Goal: Leave review/rating: Share an evaluation or opinion about a product, service, or content

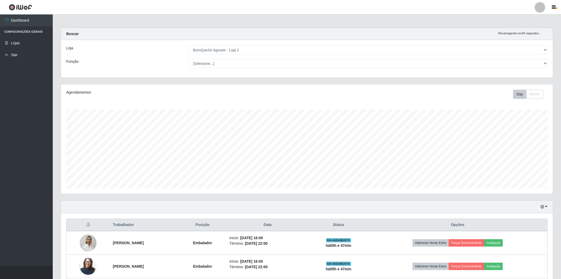
select select "214"
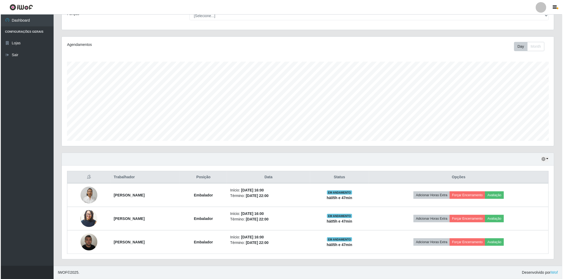
scroll to position [109, 492]
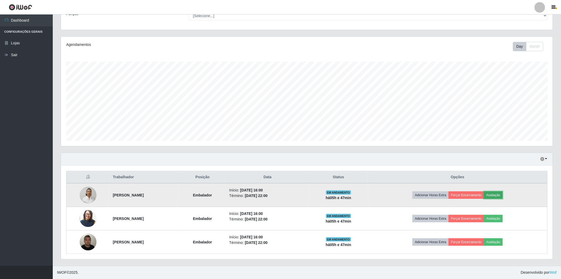
click at [503, 196] on button "Avaliação" at bounding box center [493, 195] width 19 height 7
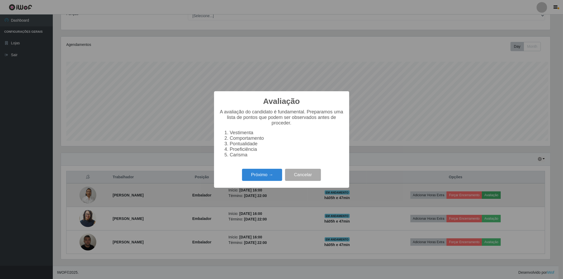
scroll to position [109, 489]
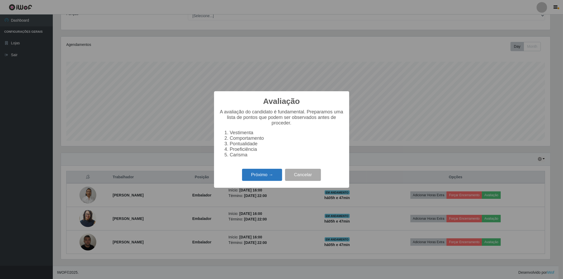
click at [249, 171] on button "Próximo →" at bounding box center [262, 175] width 40 height 12
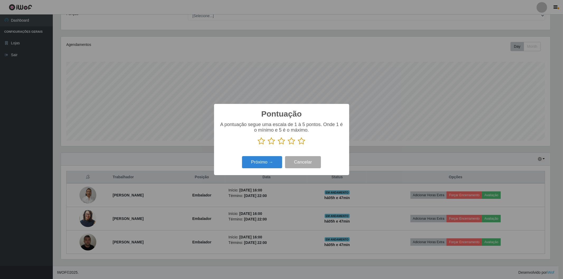
scroll to position [263738, 263359]
click at [301, 141] on icon at bounding box center [301, 141] width 7 height 8
click at [298, 145] on input "radio" at bounding box center [298, 145] width 0 height 0
click at [260, 163] on button "Próximo →" at bounding box center [262, 162] width 40 height 12
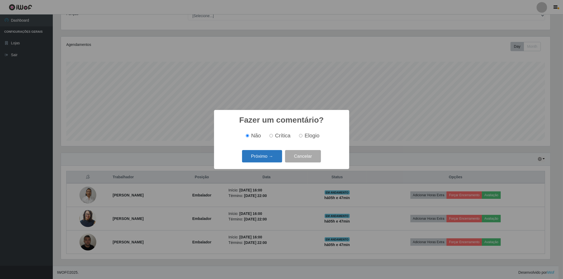
click at [260, 158] on button "Próximo →" at bounding box center [262, 156] width 40 height 12
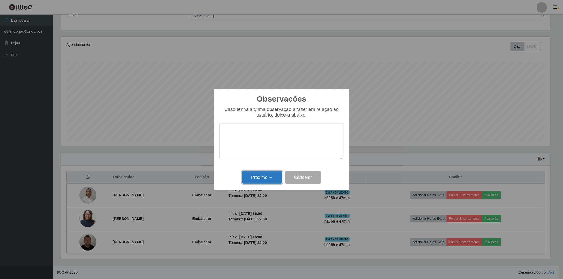
click at [265, 178] on button "Próximo →" at bounding box center [262, 177] width 40 height 12
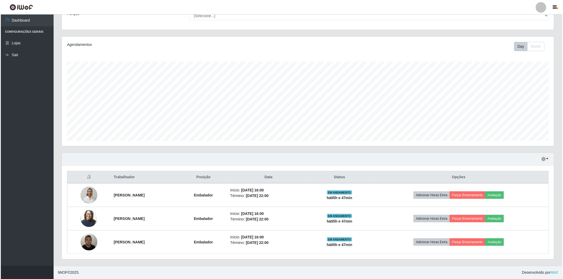
scroll to position [109, 492]
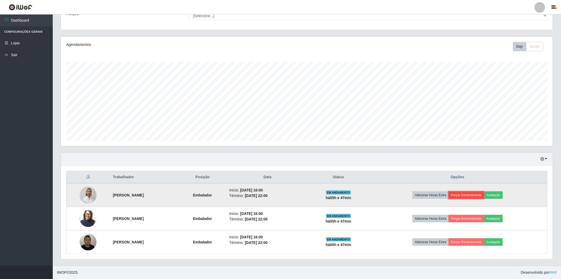
click at [481, 194] on button "Forçar Encerramento" at bounding box center [466, 195] width 35 height 7
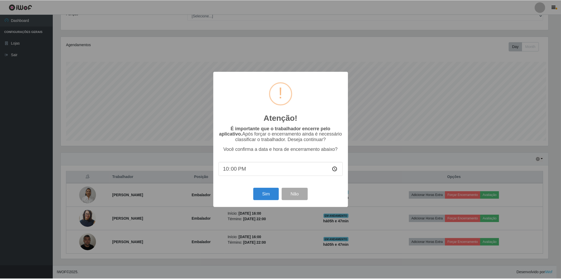
scroll to position [109, 489]
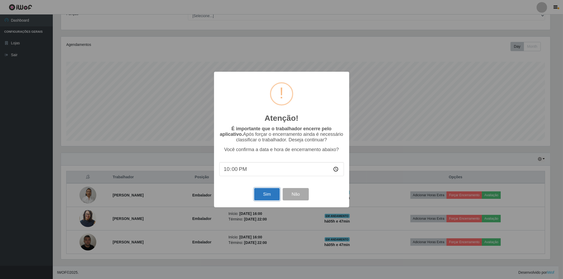
click at [271, 196] on button "Sim" at bounding box center [267, 194] width 26 height 12
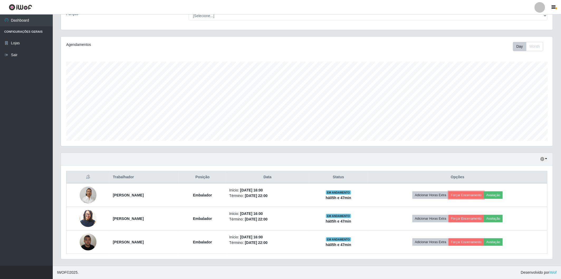
scroll to position [109, 492]
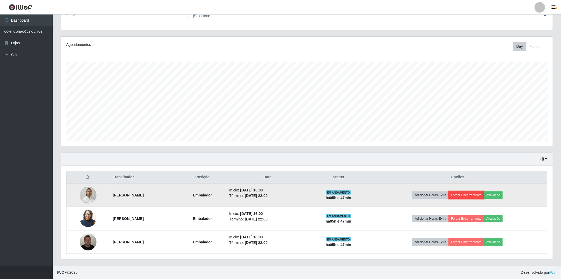
click at [473, 195] on button "Forçar Encerramento" at bounding box center [466, 195] width 35 height 7
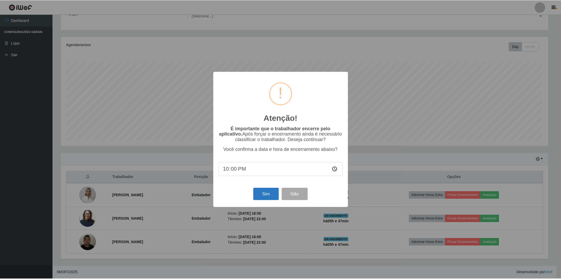
scroll to position [0, 0]
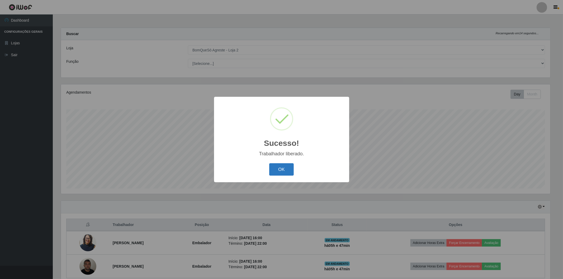
click at [278, 168] on button "OK" at bounding box center [281, 169] width 25 height 12
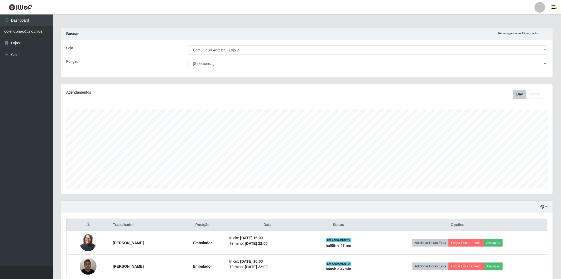
scroll to position [24, 0]
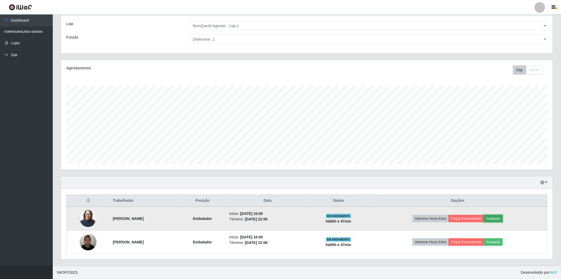
click at [503, 218] on button "Avaliação" at bounding box center [493, 218] width 19 height 7
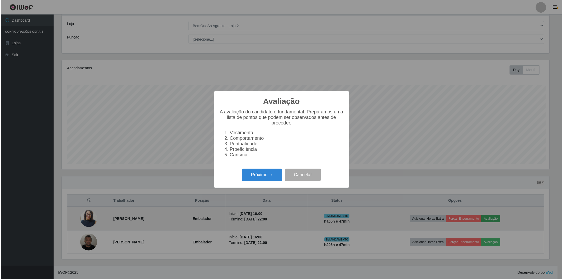
scroll to position [109, 489]
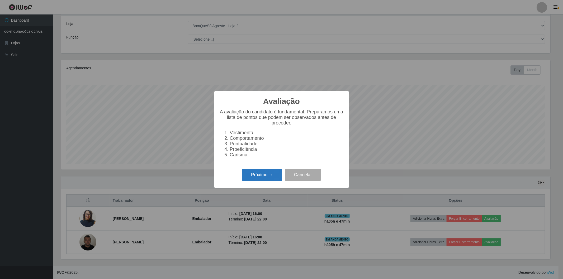
click at [270, 175] on button "Próximo →" at bounding box center [262, 175] width 40 height 12
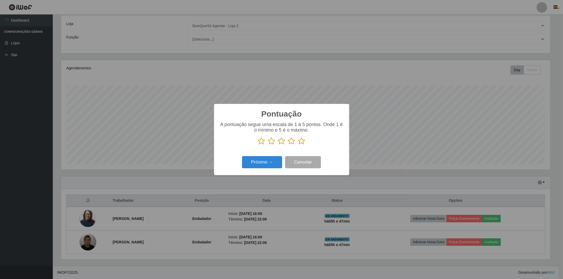
scroll to position [263738, 263359]
click at [300, 141] on icon at bounding box center [301, 141] width 7 height 8
click at [298, 145] on input "radio" at bounding box center [298, 145] width 0 height 0
click at [266, 161] on button "Próximo →" at bounding box center [262, 162] width 40 height 12
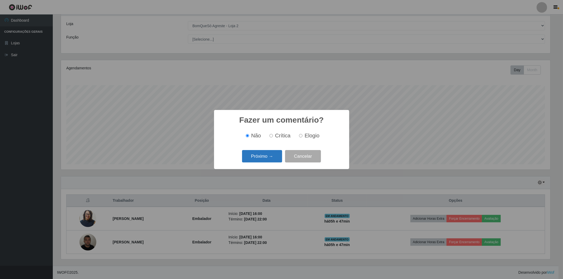
click at [264, 160] on button "Próximo →" at bounding box center [262, 156] width 40 height 12
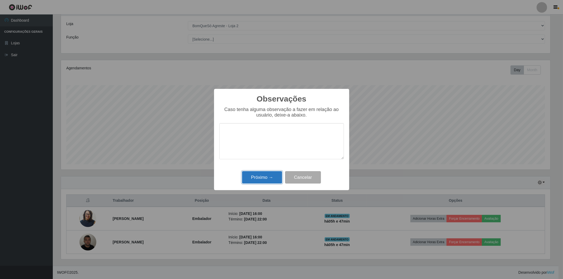
click at [265, 173] on button "Próximo →" at bounding box center [262, 177] width 40 height 12
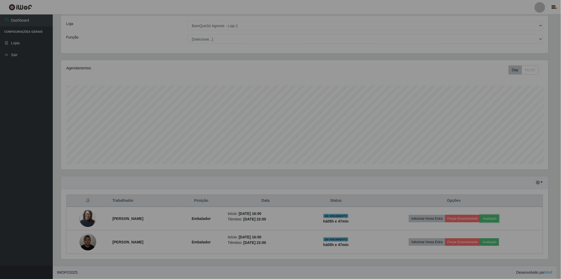
scroll to position [109, 492]
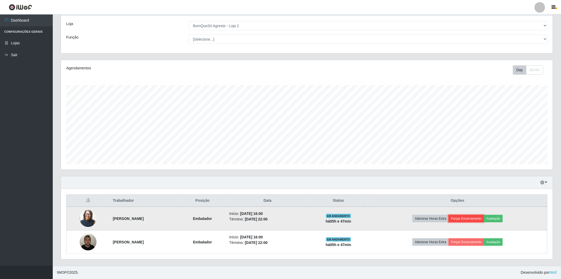
click at [473, 217] on button "Forçar Encerramento" at bounding box center [466, 218] width 35 height 7
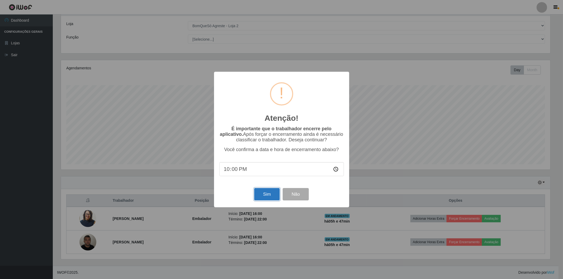
click at [270, 194] on button "Sim" at bounding box center [267, 194] width 26 height 12
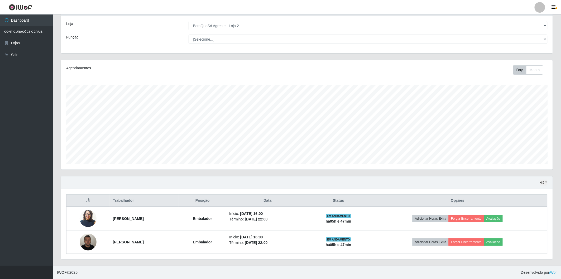
scroll to position [0, 0]
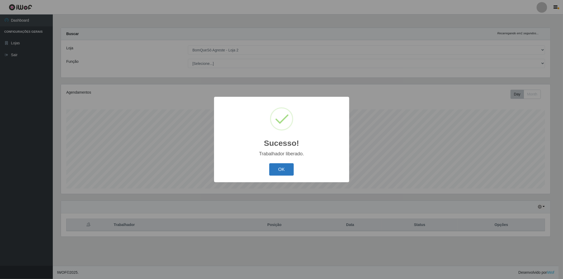
click at [276, 168] on button "OK" at bounding box center [281, 169] width 25 height 12
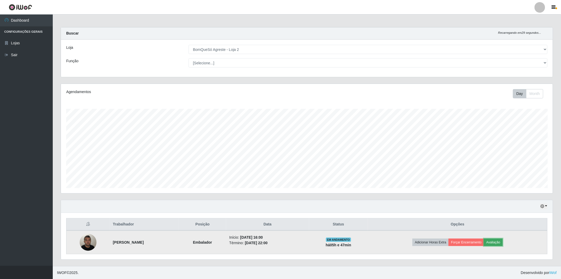
click at [500, 239] on button "Avaliação" at bounding box center [493, 242] width 19 height 7
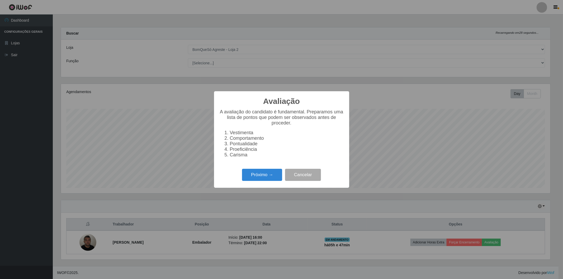
click at [260, 167] on div "Próximo → Cancelar" at bounding box center [281, 174] width 125 height 15
click at [261, 172] on button "Próximo →" at bounding box center [262, 175] width 40 height 12
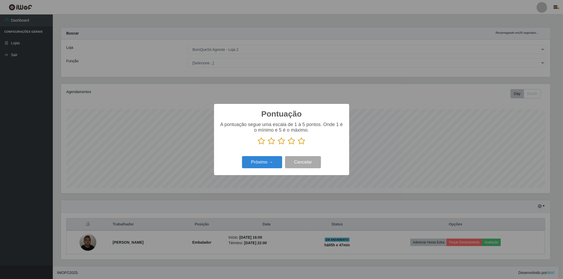
click at [302, 139] on icon at bounding box center [301, 141] width 7 height 8
click at [298, 145] on input "radio" at bounding box center [298, 145] width 0 height 0
click at [258, 165] on button "Próximo →" at bounding box center [262, 162] width 40 height 12
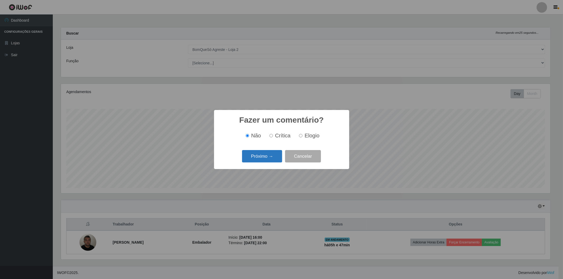
click at [262, 157] on button "Próximo →" at bounding box center [262, 156] width 40 height 12
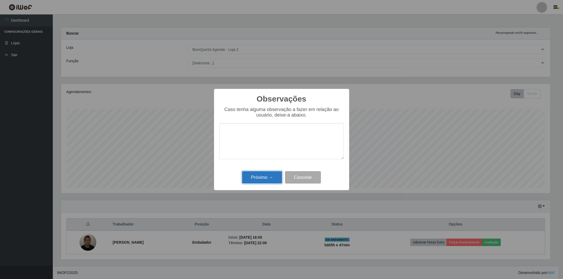
click at [265, 181] on button "Próximo →" at bounding box center [262, 177] width 40 height 12
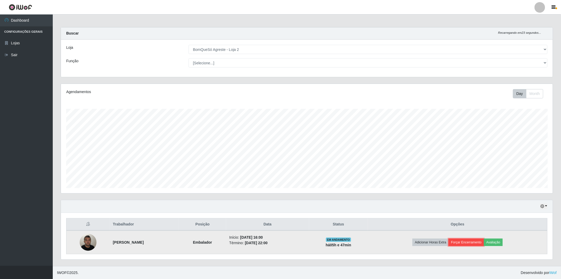
click at [470, 239] on button "Forçar Encerramento" at bounding box center [466, 242] width 35 height 7
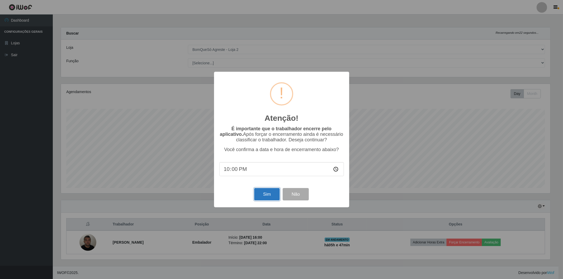
click at [265, 200] on button "Sim" at bounding box center [267, 194] width 26 height 12
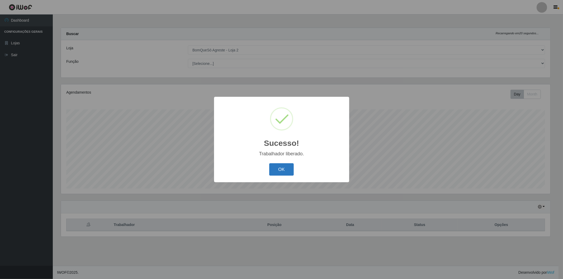
click at [278, 174] on button "OK" at bounding box center [281, 169] width 25 height 12
